Goal: Navigation & Orientation: Find specific page/section

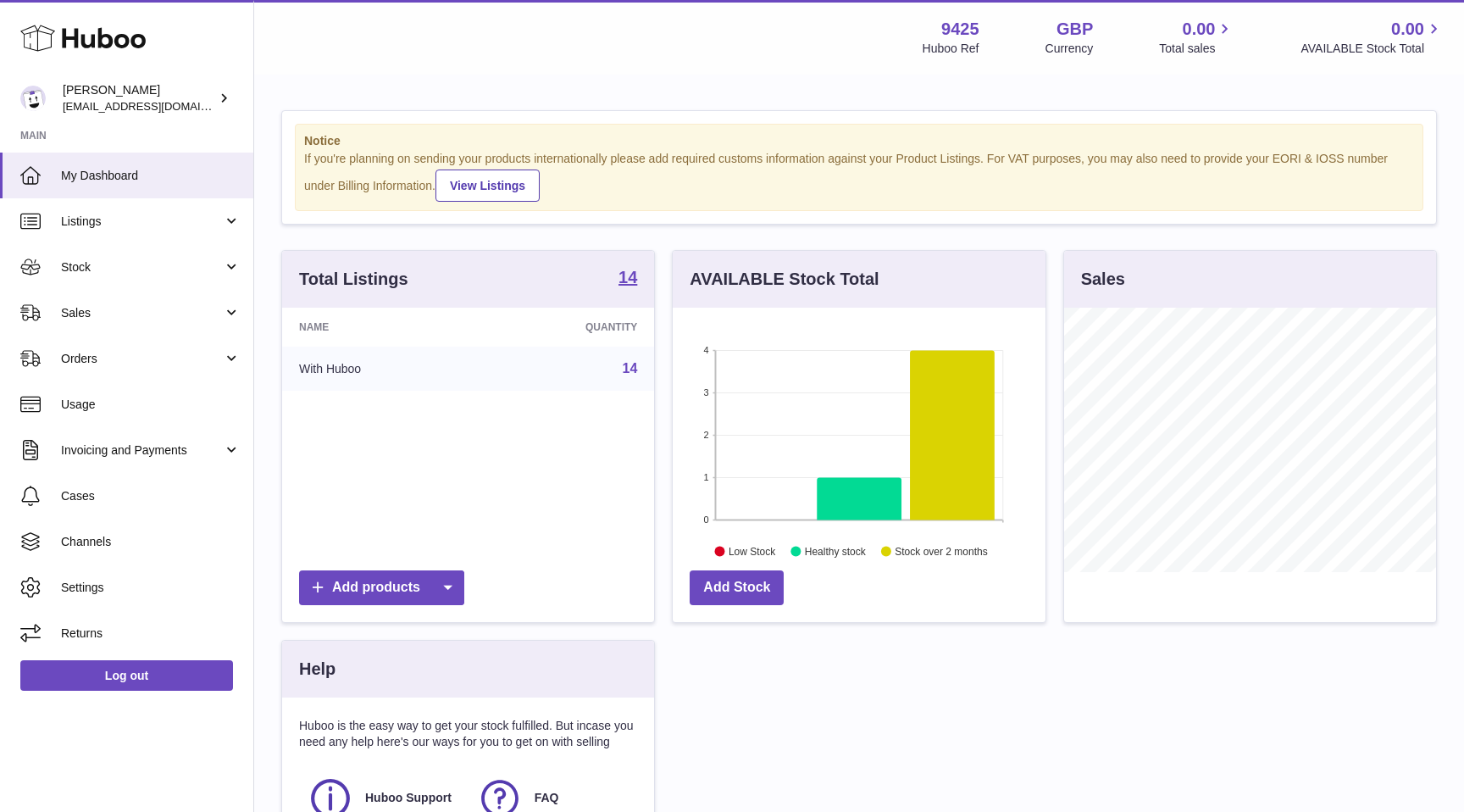
scroll to position [264, 372]
click at [107, 491] on span "Cases" at bounding box center [150, 496] width 179 height 16
click at [98, 675] on link "Log out" at bounding box center [126, 674] width 213 height 30
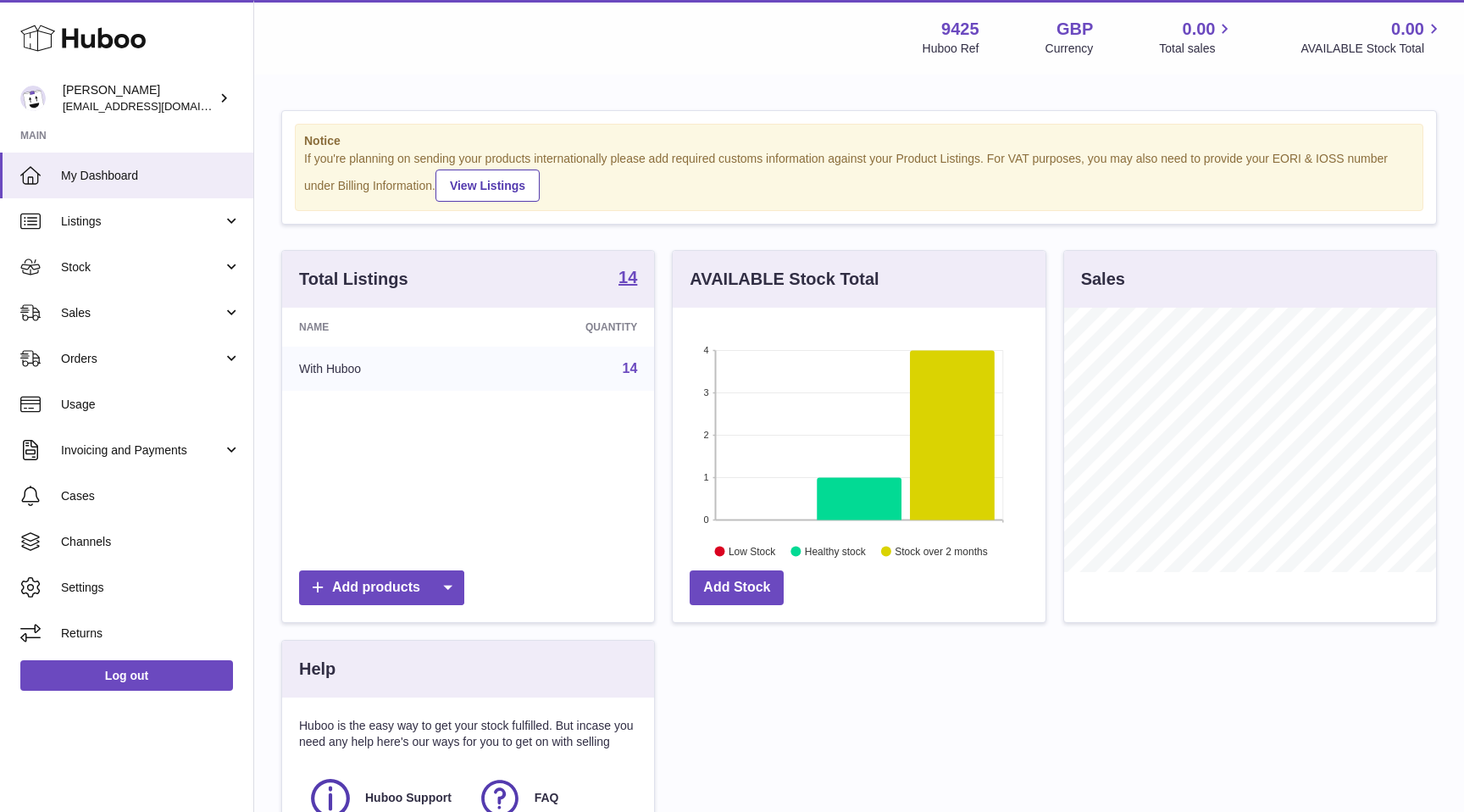
scroll to position [264, 372]
click at [93, 492] on span "Cases" at bounding box center [150, 496] width 179 height 16
click at [113, 670] on link "Log out" at bounding box center [126, 674] width 213 height 30
